Goal: Task Accomplishment & Management: Manage account settings

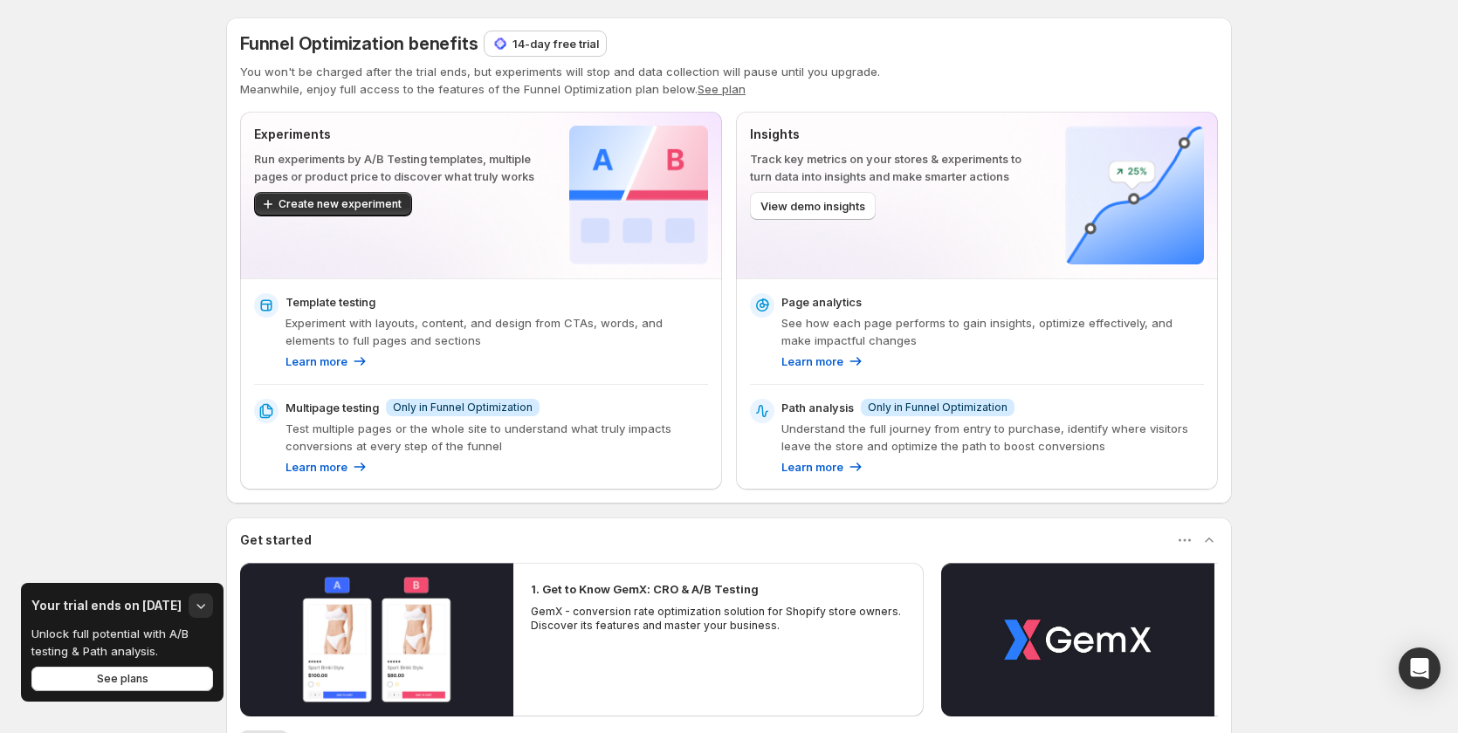
click at [573, 45] on p "14-day free trial" at bounding box center [555, 43] width 86 height 17
click at [581, 38] on p "14-day free trial" at bounding box center [555, 43] width 86 height 17
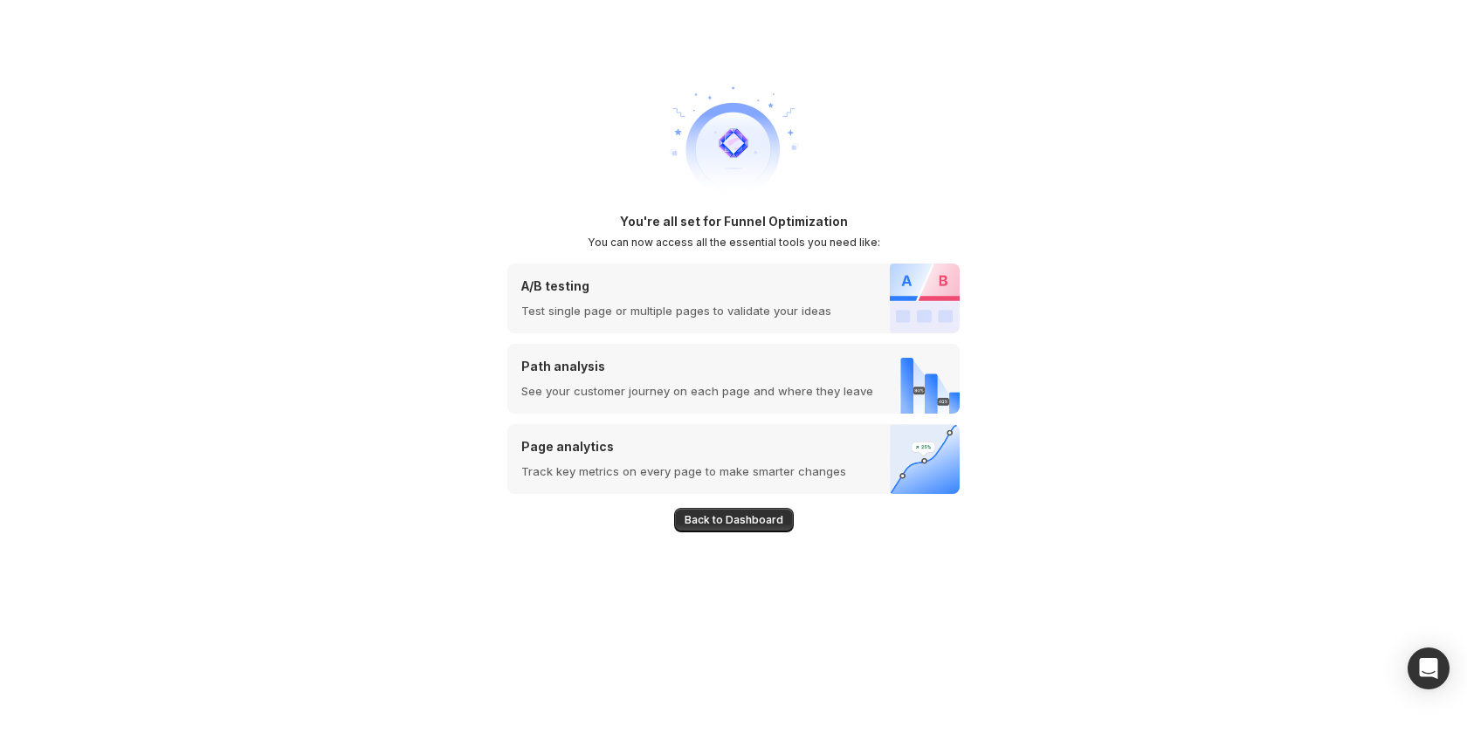
click at [759, 519] on span "Back to Dashboard" at bounding box center [733, 520] width 99 height 14
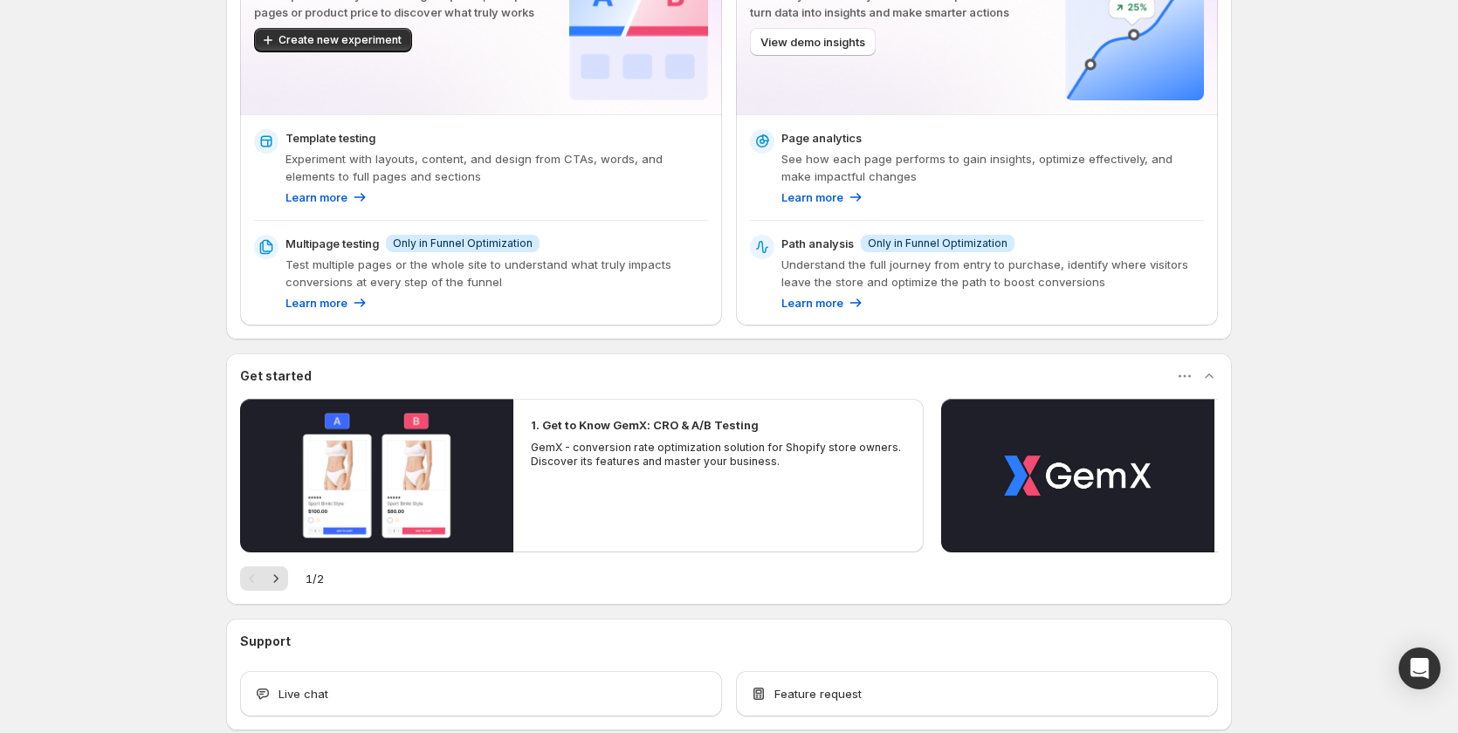
scroll to position [81, 0]
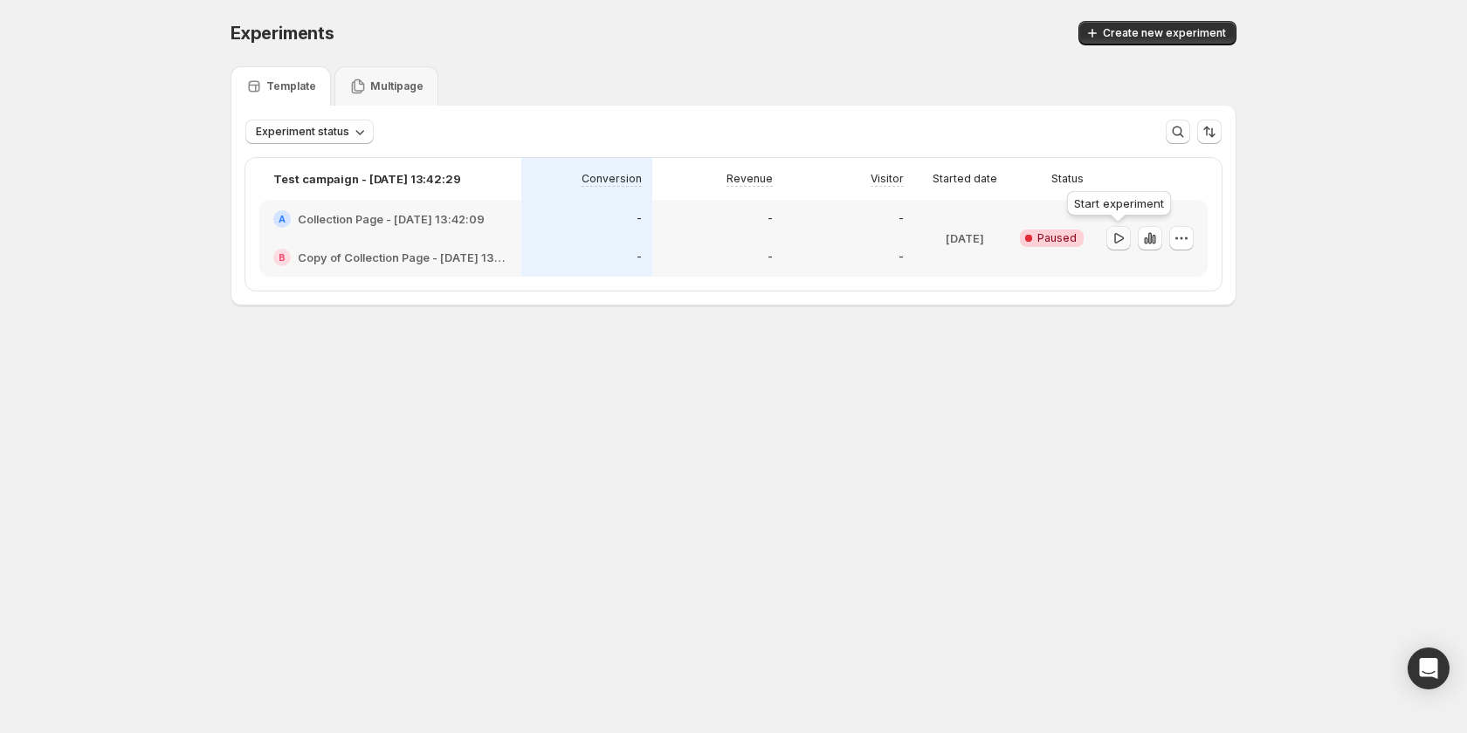
click at [1122, 240] on icon "button" at bounding box center [1118, 238] width 17 height 17
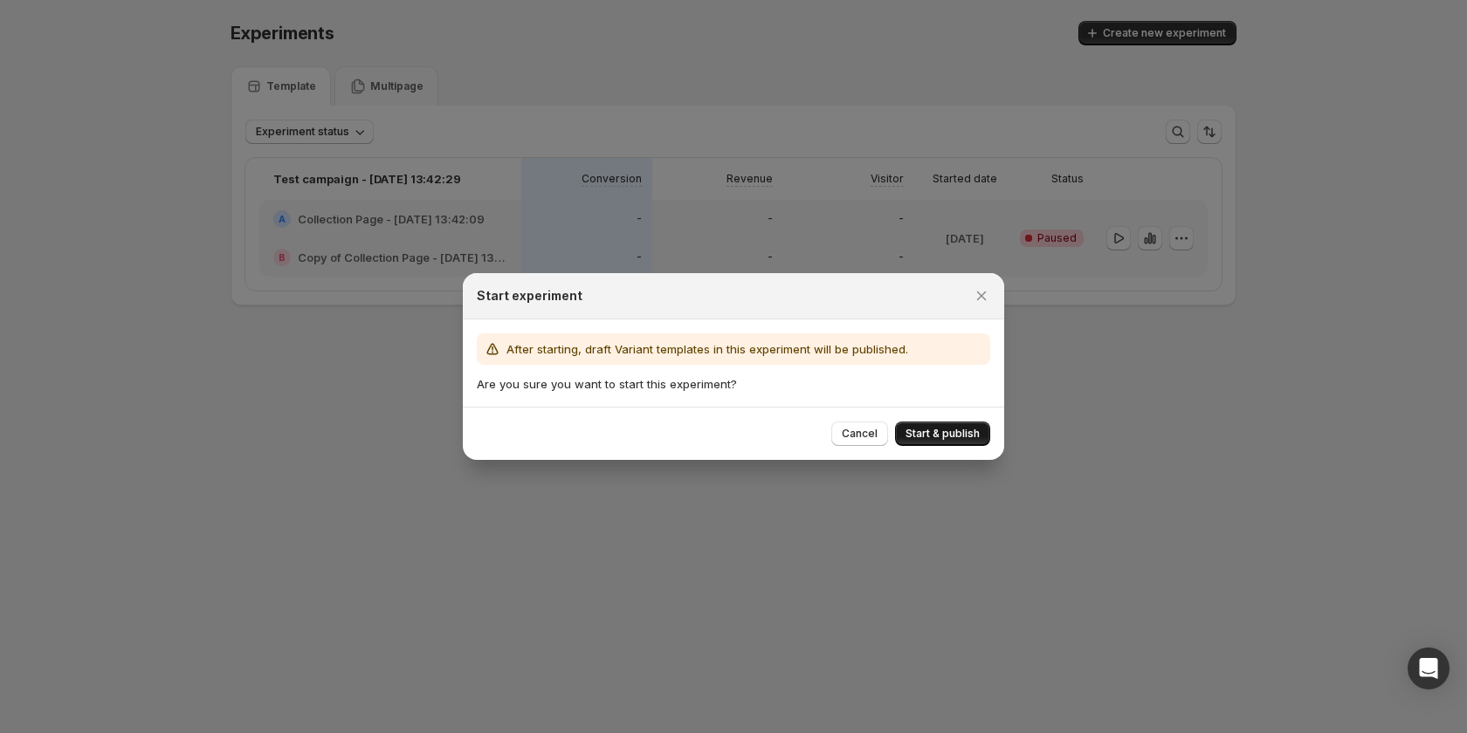
click at [971, 434] on span "Start & publish" at bounding box center [942, 434] width 74 height 14
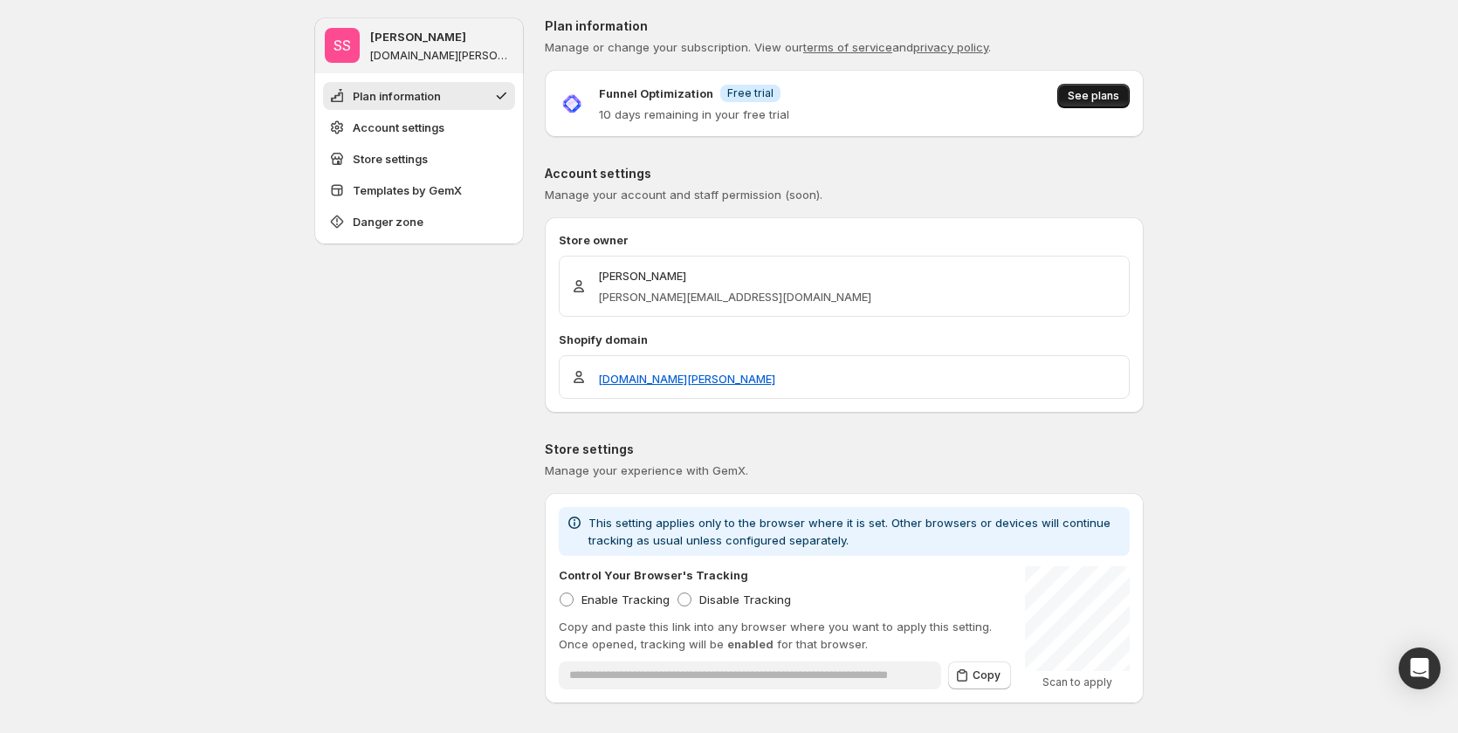
click at [1101, 100] on span "See plans" at bounding box center [1094, 96] width 52 height 14
click at [1094, 100] on span "See plans" at bounding box center [1094, 96] width 52 height 14
click at [1111, 95] on span "See plans" at bounding box center [1094, 96] width 52 height 14
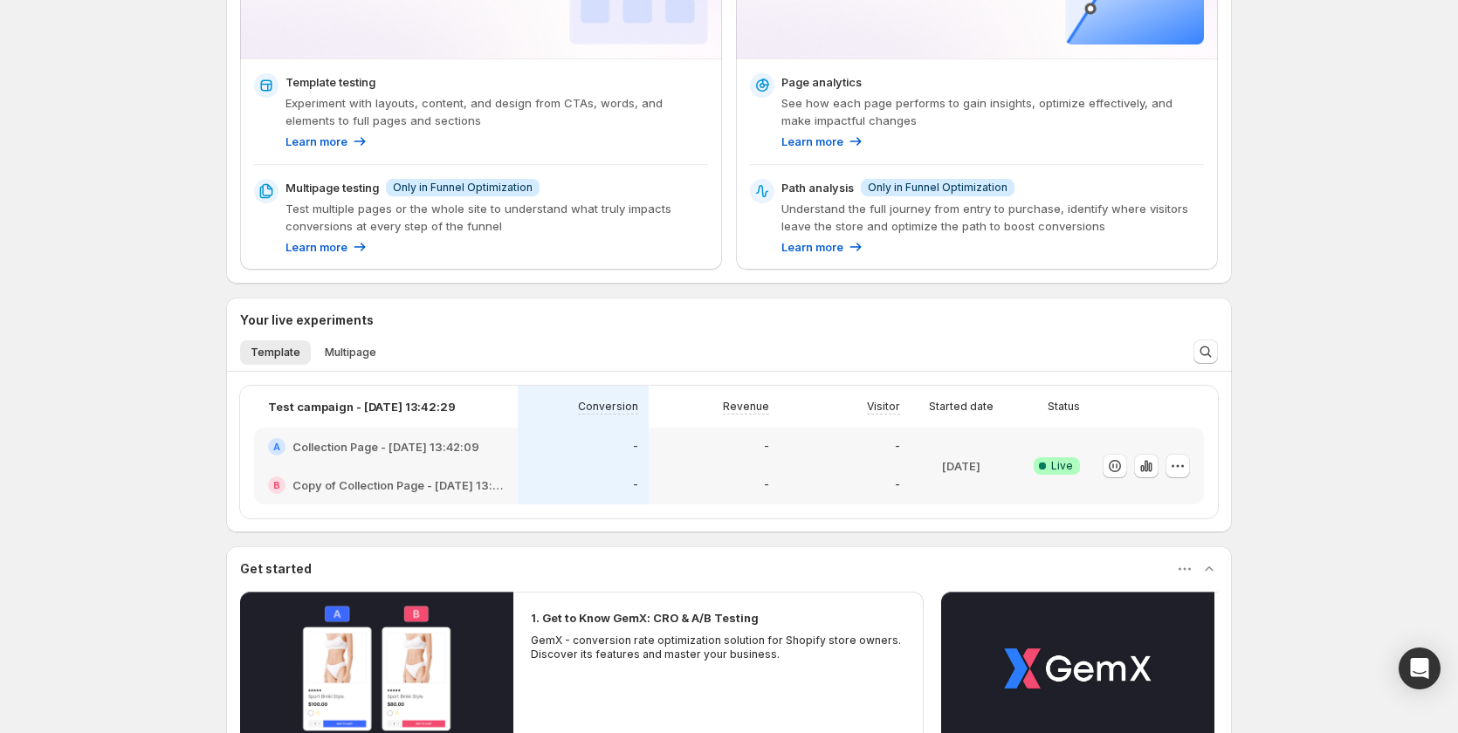
scroll to position [262, 0]
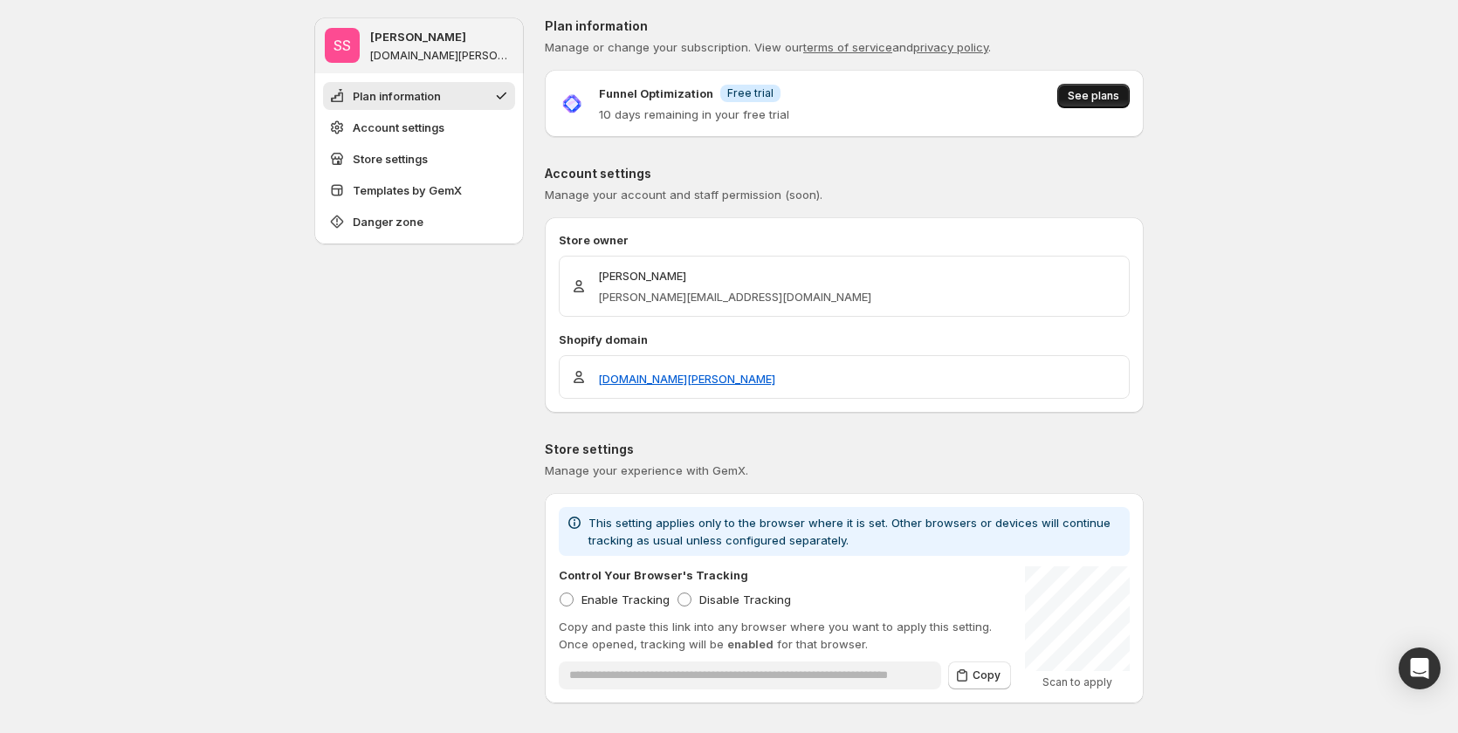
click at [1112, 97] on span "See plans" at bounding box center [1094, 96] width 52 height 14
click at [1102, 99] on span "See plans" at bounding box center [1094, 96] width 52 height 14
